Goal: Task Accomplishment & Management: Manage account settings

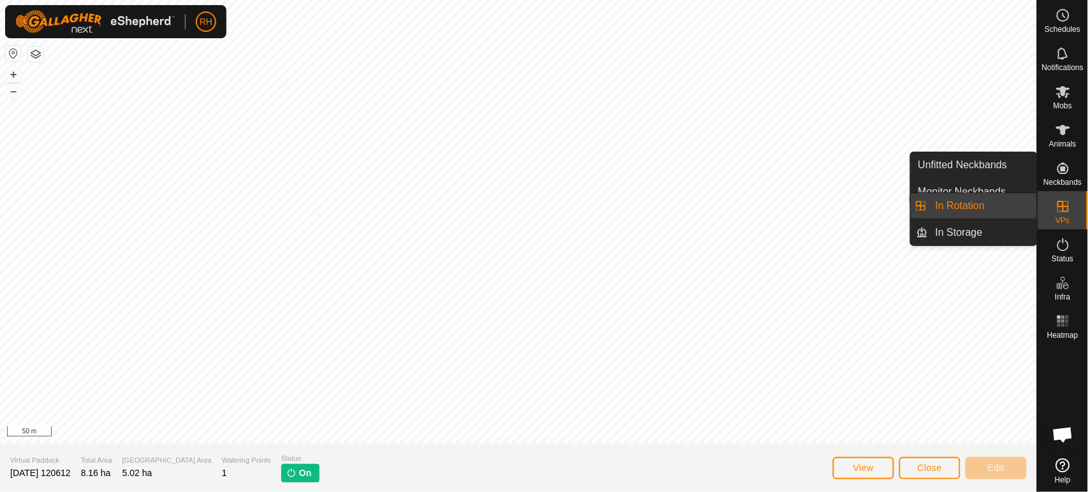
click at [970, 203] on link "In Rotation" at bounding box center [982, 206] width 109 height 26
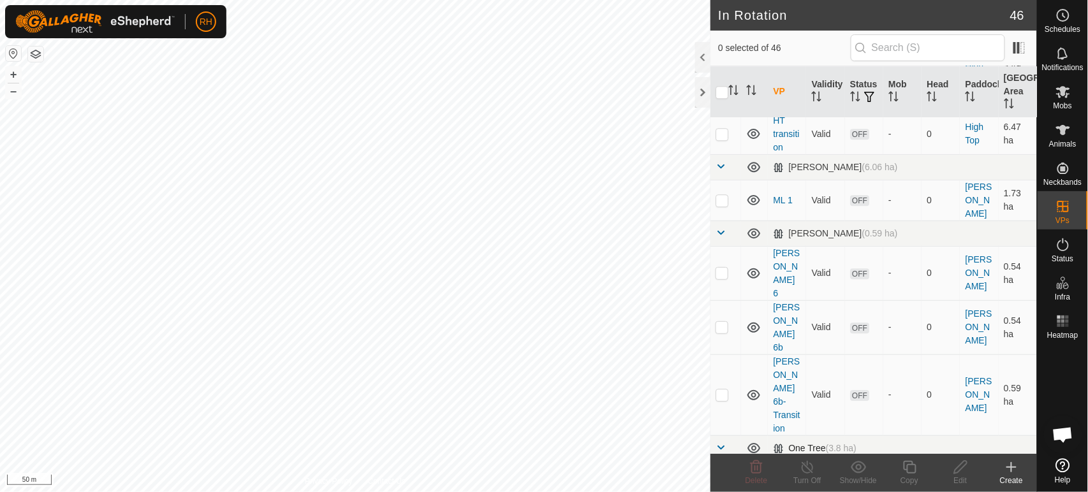
scroll to position [1133, 0]
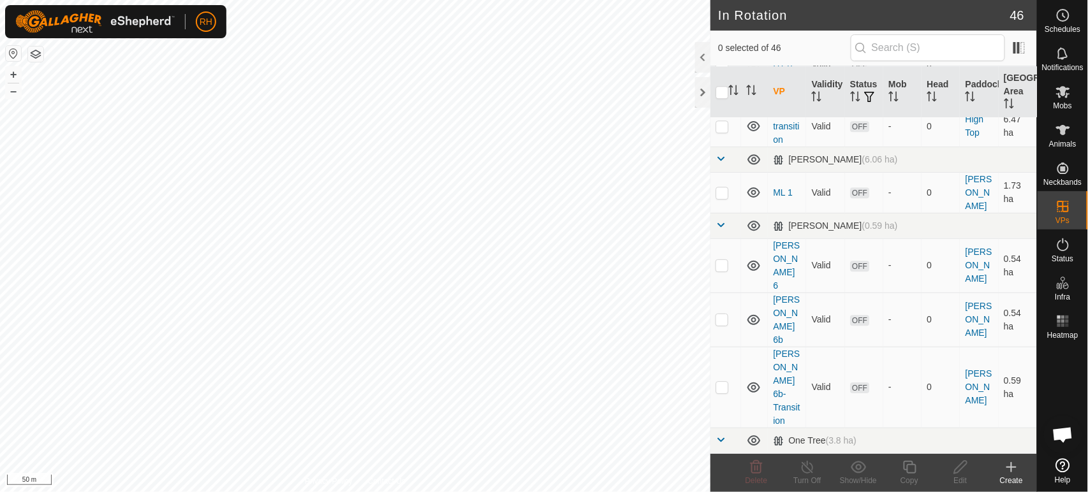
checkbox input "true"
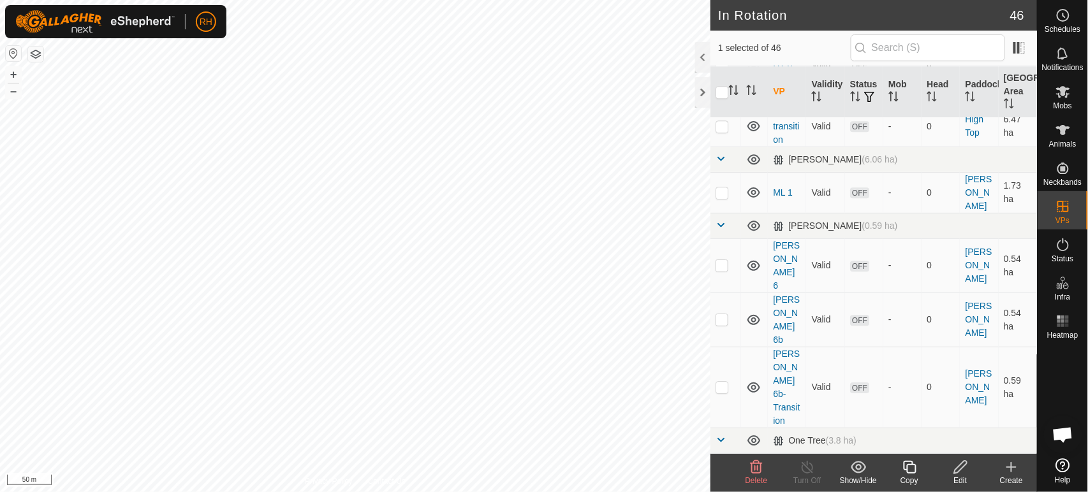
checkbox input "true"
checkbox input "false"
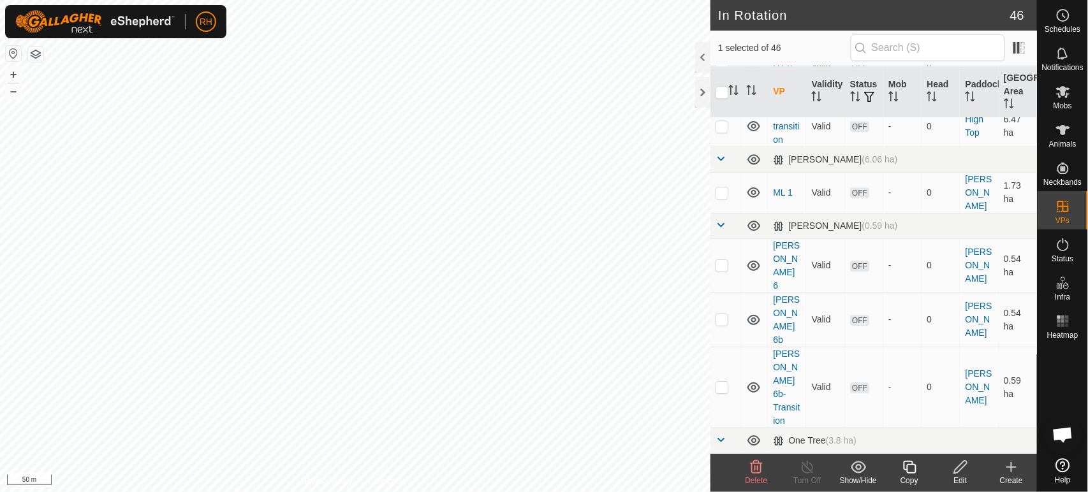
checkbox input "false"
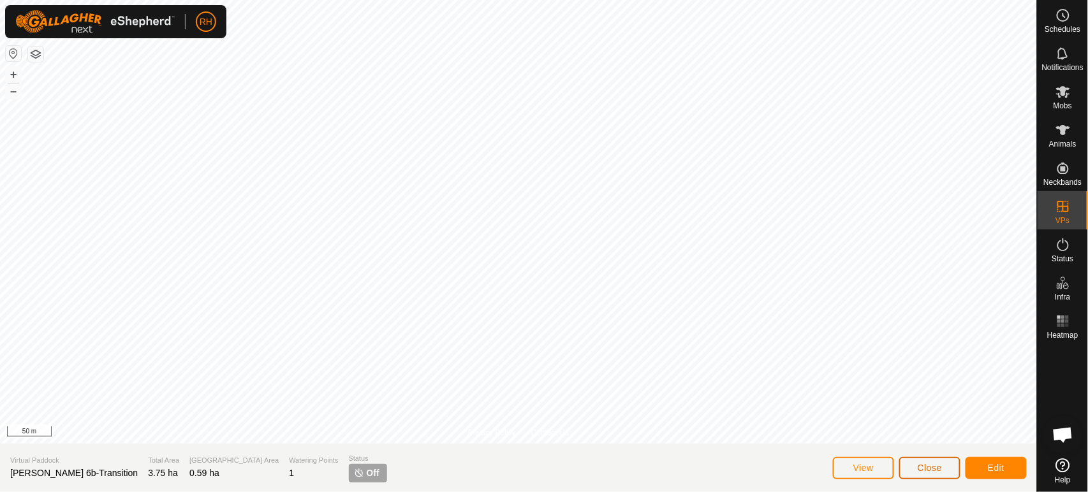
click at [922, 465] on span "Close" at bounding box center [930, 468] width 24 height 10
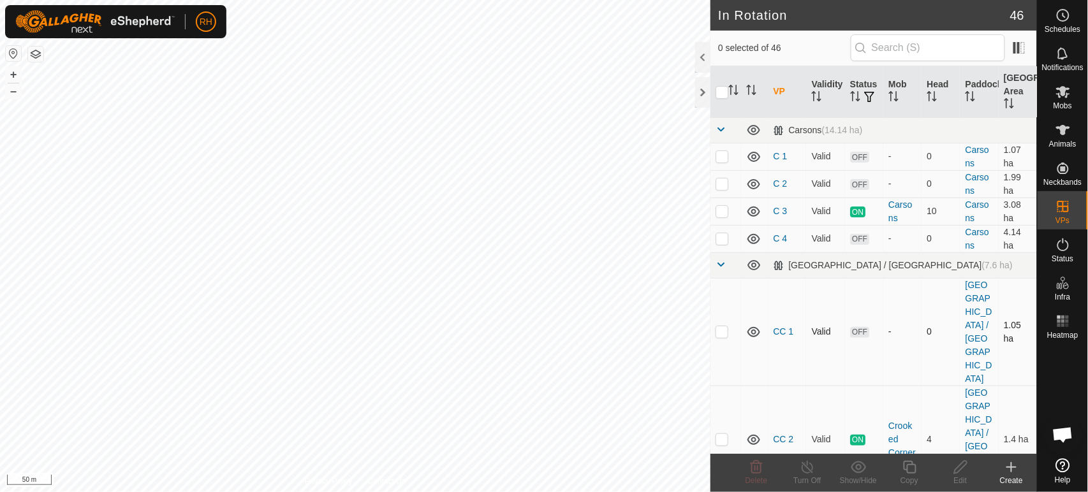
checkbox input "true"
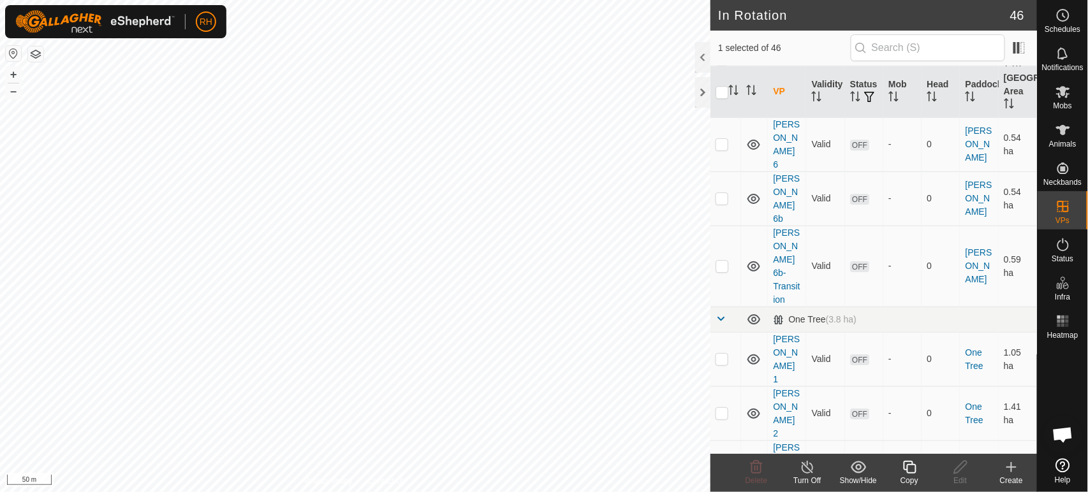
scroll to position [1276, 0]
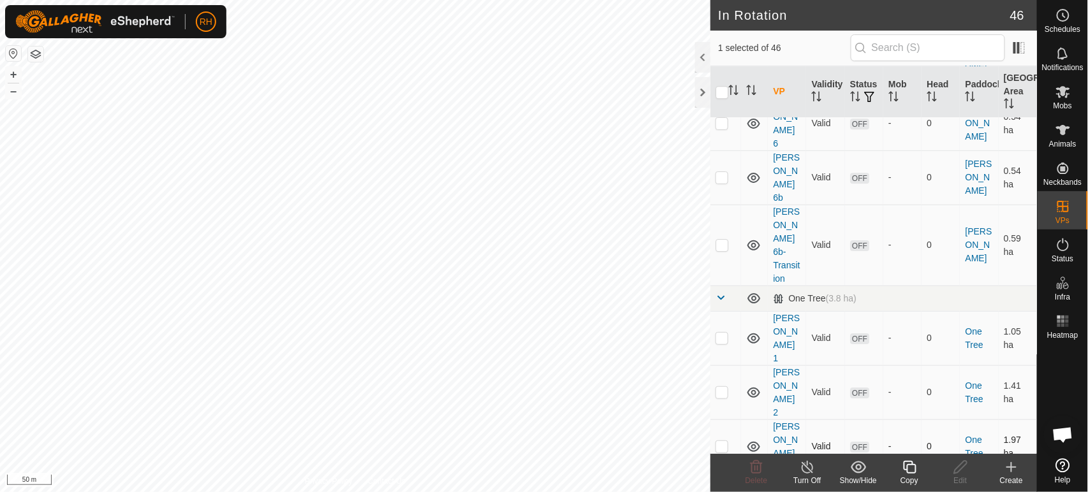
checkbox input "true"
checkbox input "false"
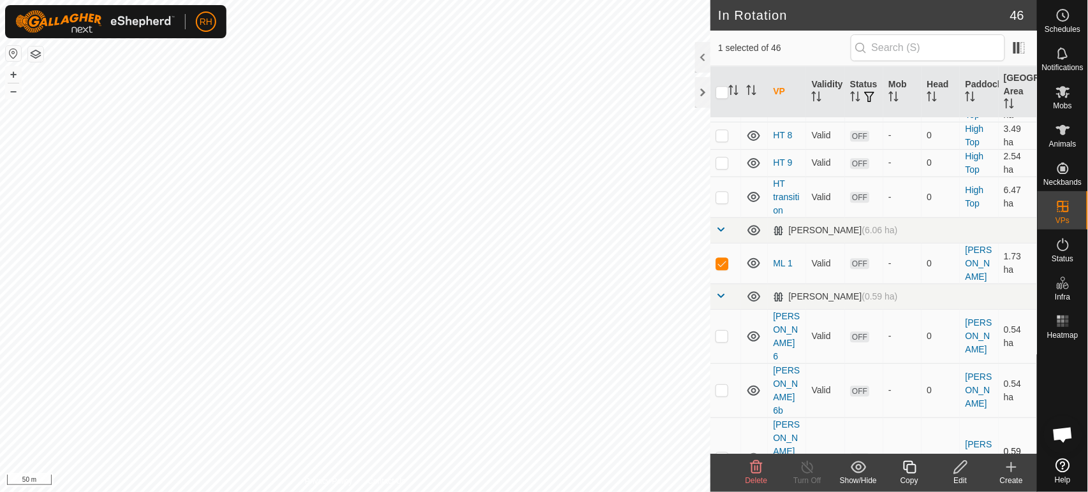
scroll to position [921, 0]
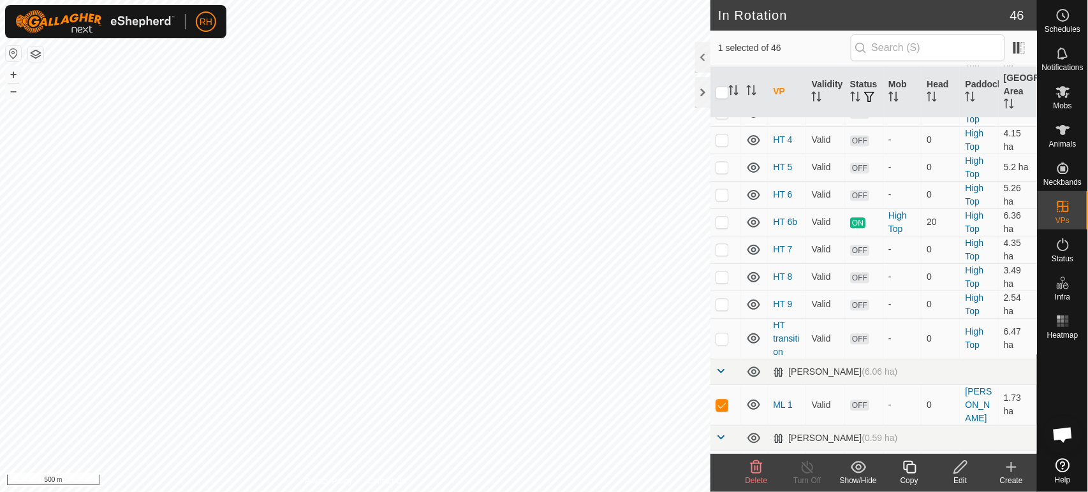
checkbox input "false"
checkbox input "true"
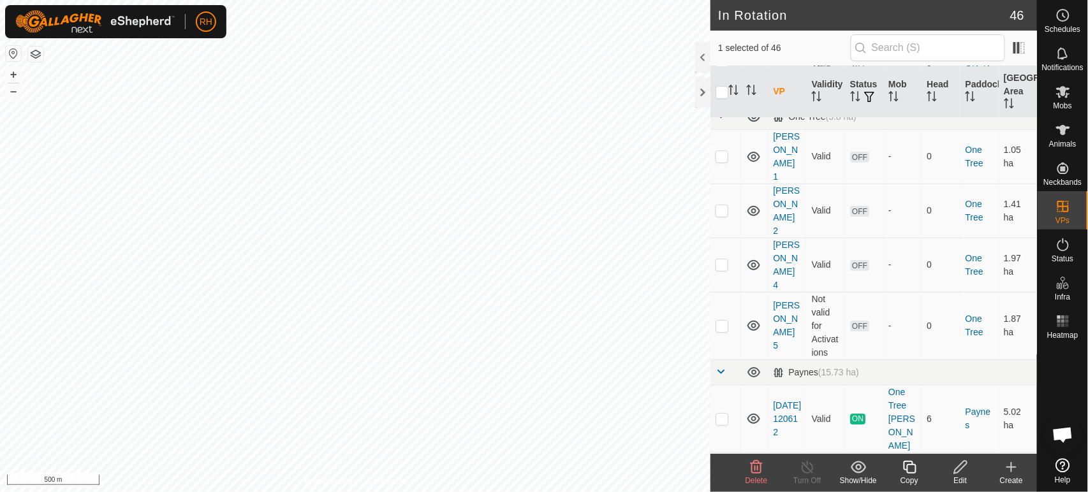
scroll to position [1470, 0]
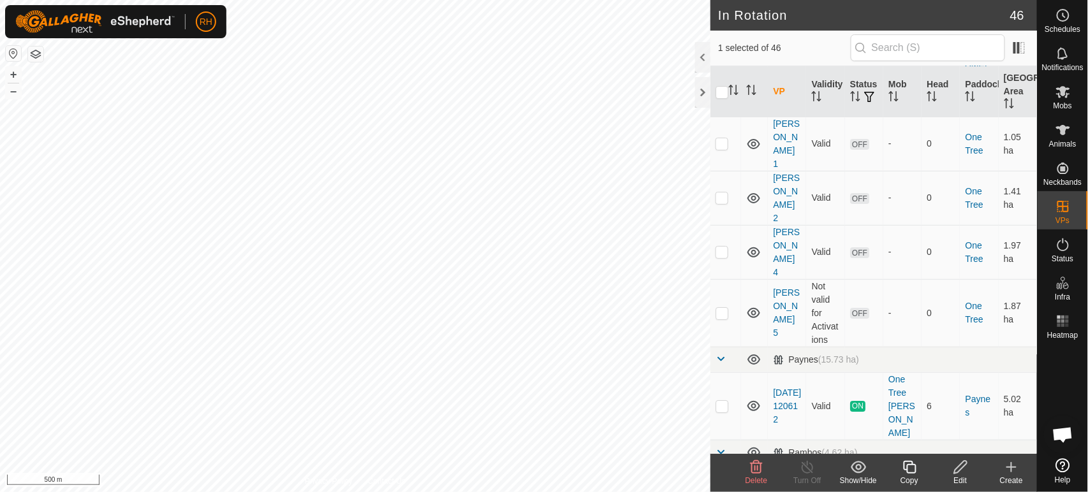
checkbox input "true"
checkbox input "false"
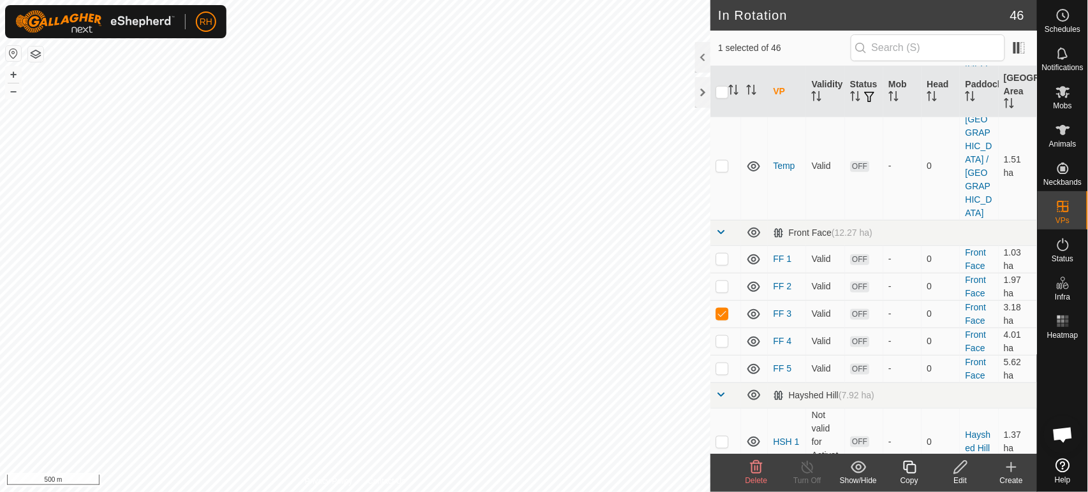
scroll to position [265, 0]
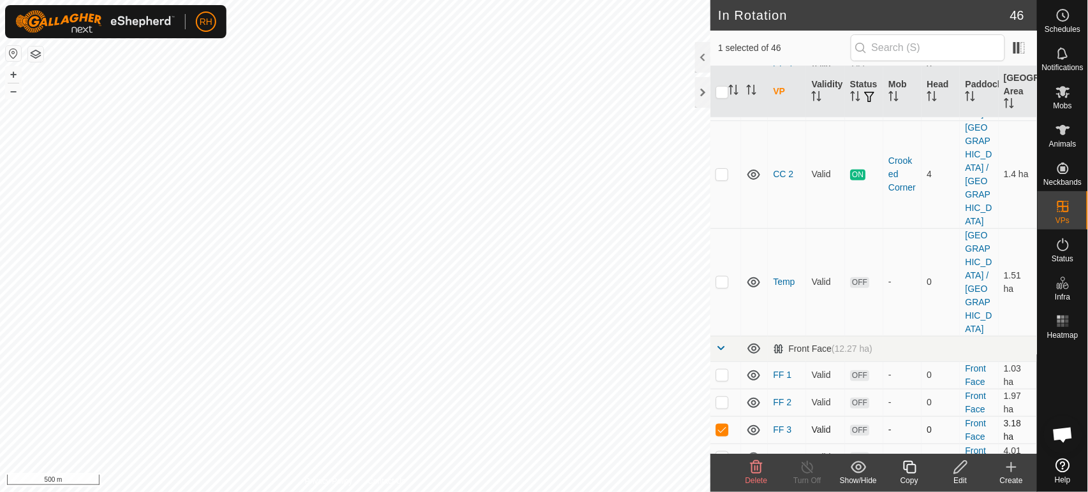
checkbox input "false"
checkbox input "true"
